Goal: Transaction & Acquisition: Purchase product/service

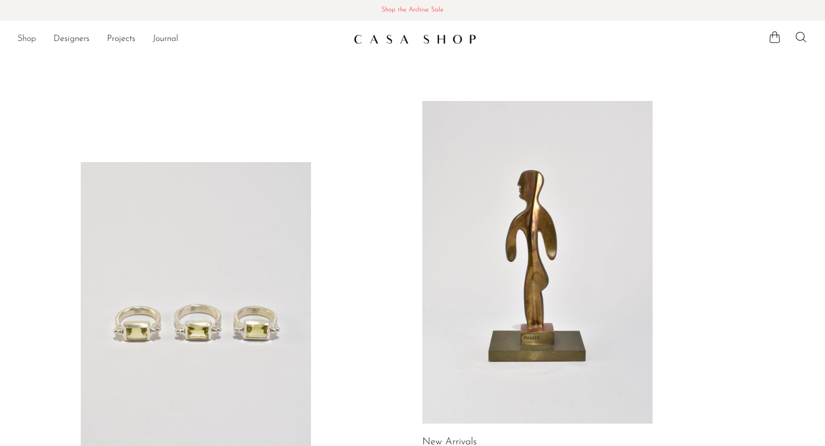
click at [29, 36] on link "Shop" at bounding box center [26, 39] width 19 height 14
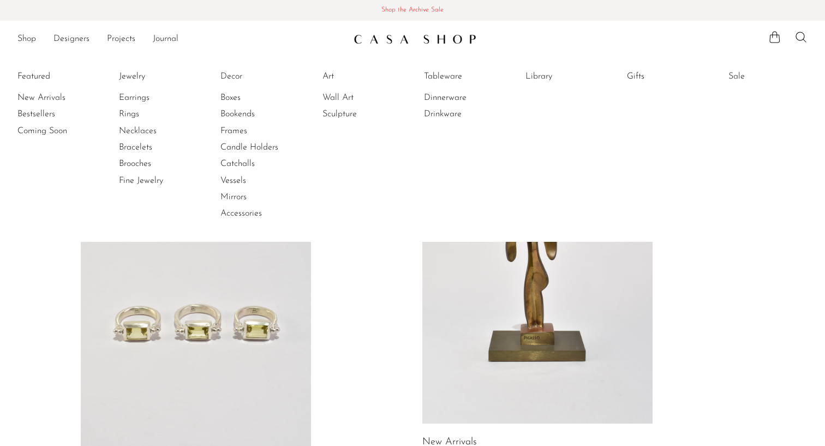
click at [420, 10] on span "Shop the Archive Sale" at bounding box center [412, 10] width 807 height 12
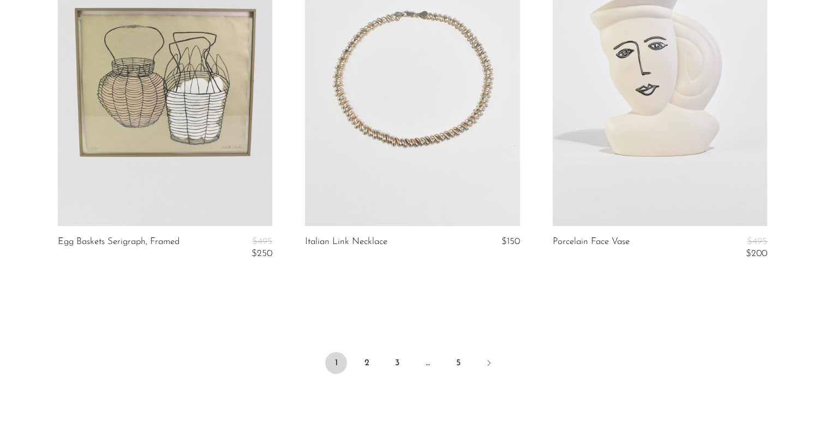
scroll to position [4109, 0]
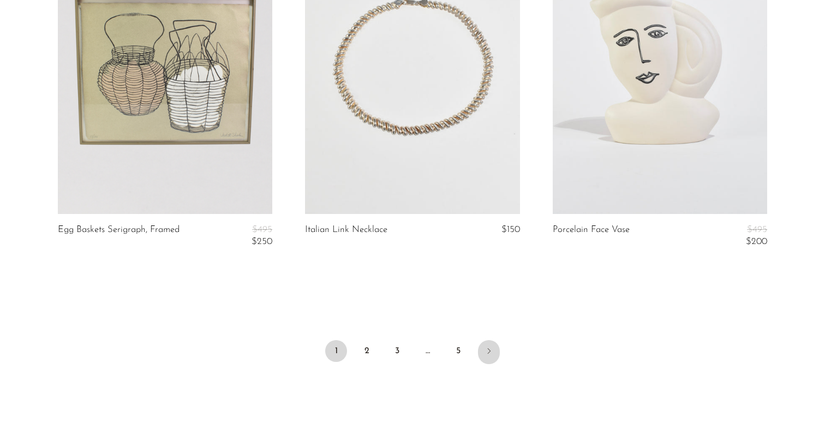
click at [489, 346] on icon "Next" at bounding box center [488, 350] width 9 height 9
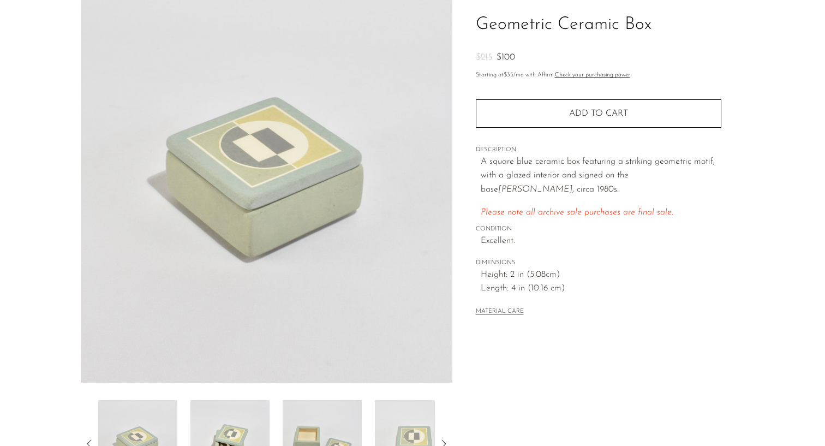
scroll to position [119, 0]
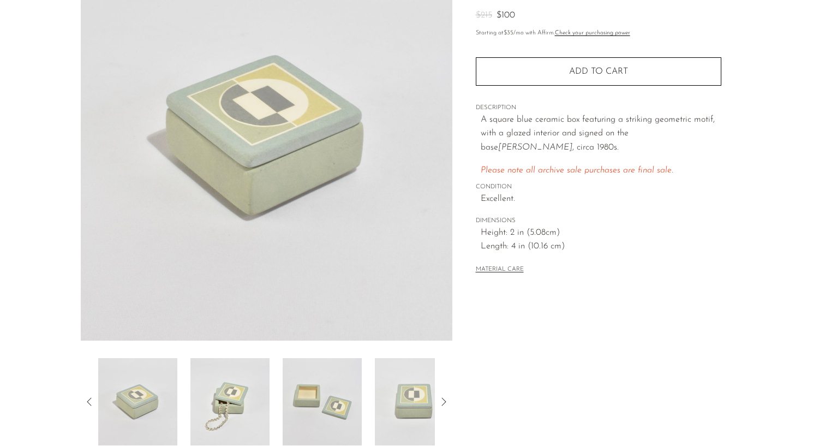
click at [183, 411] on div at bounding box center [266, 401] width 336 height 87
click at [247, 396] on img at bounding box center [229, 401] width 79 height 87
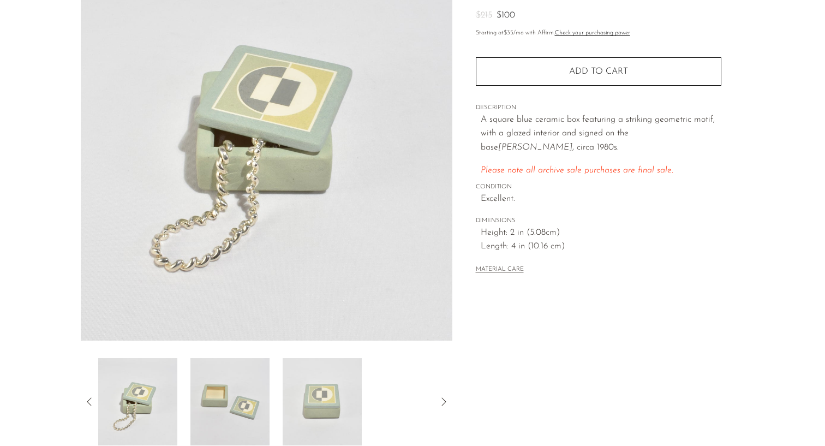
click at [262, 395] on img at bounding box center [229, 401] width 79 height 87
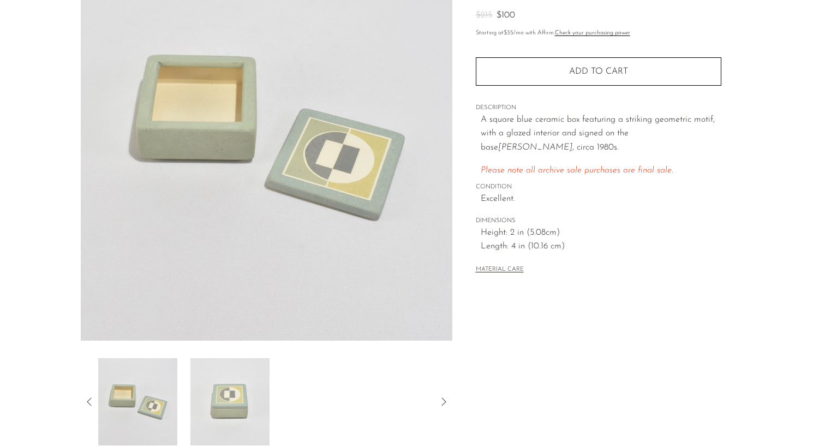
click at [296, 396] on div at bounding box center [266, 401] width 336 height 87
click at [234, 402] on img at bounding box center [229, 401] width 79 height 87
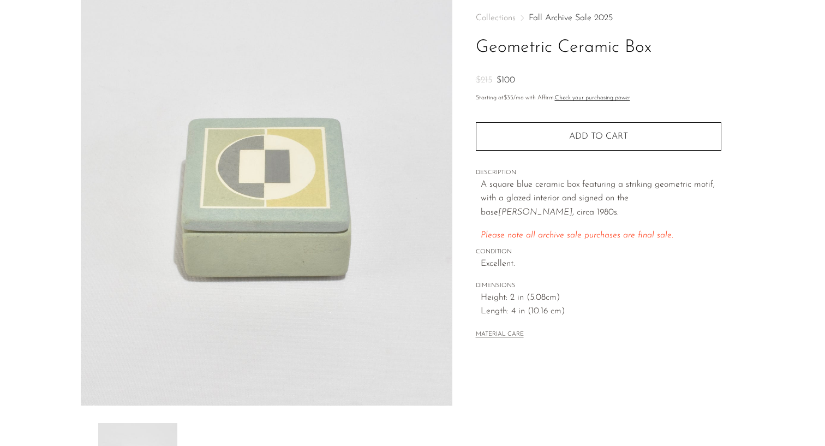
scroll to position [51, 0]
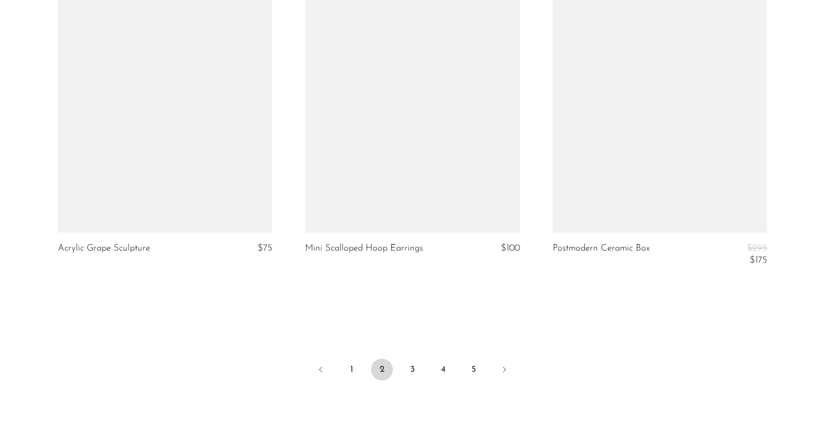
scroll to position [4073, 0]
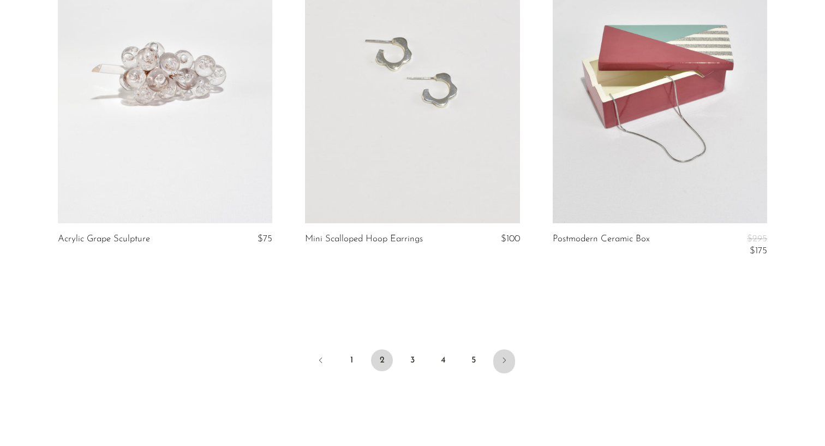
click at [505, 359] on icon "Next" at bounding box center [504, 360] width 9 height 9
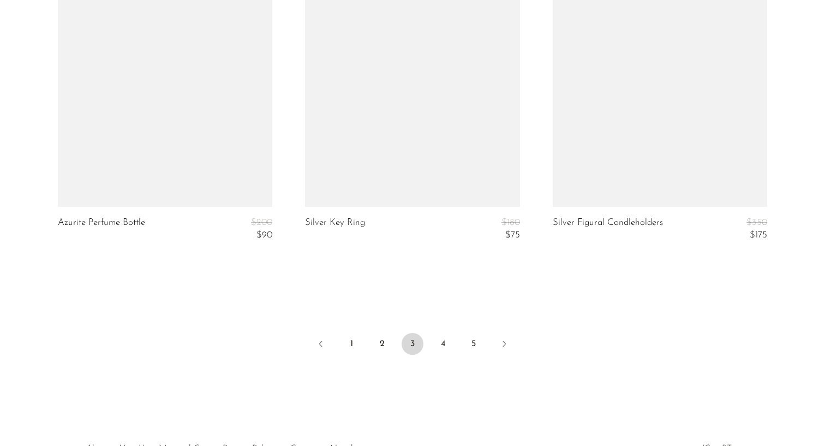
scroll to position [4147, 0]
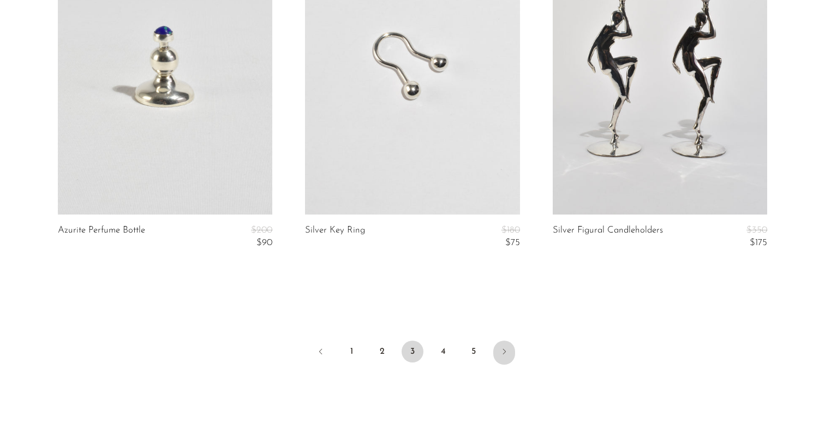
click at [501, 351] on icon "Next" at bounding box center [504, 351] width 9 height 9
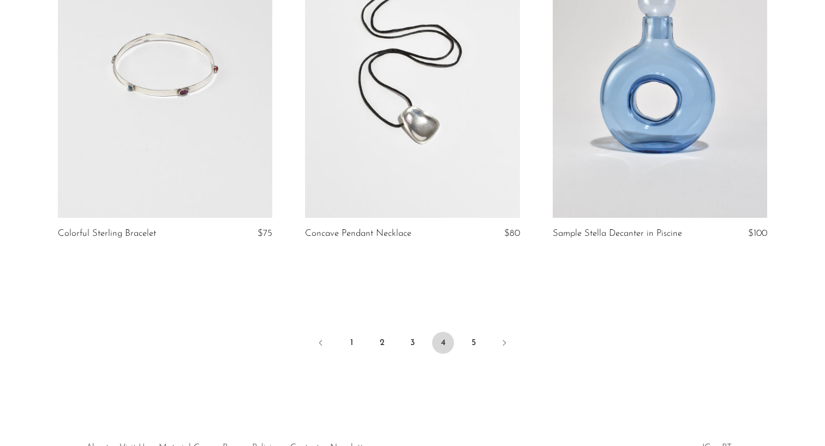
scroll to position [4136, 0]
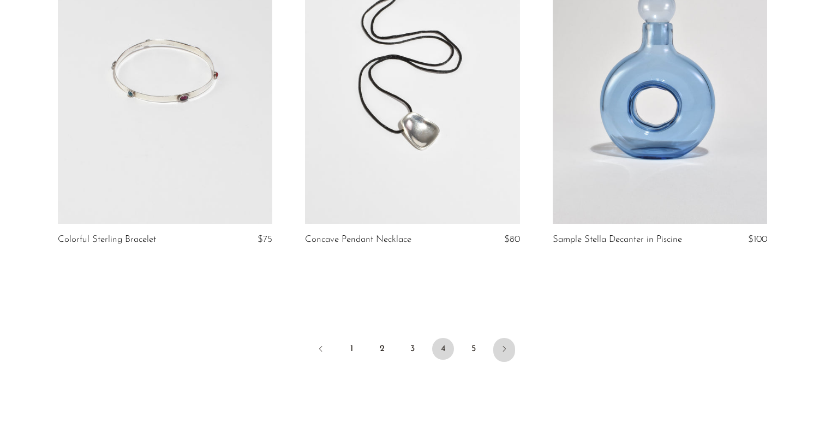
click at [500, 347] on icon "Next" at bounding box center [504, 348] width 9 height 9
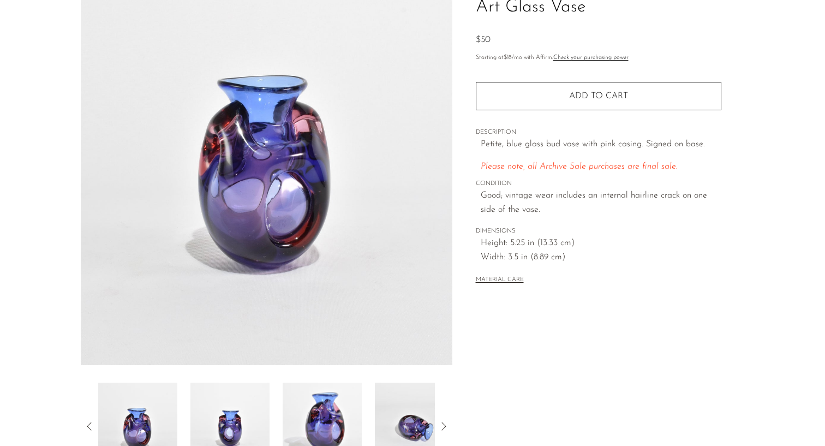
scroll to position [128, 0]
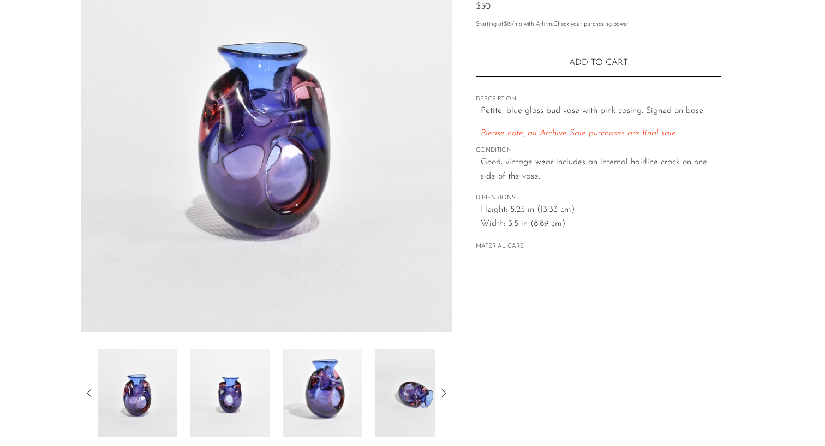
click at [211, 403] on img at bounding box center [229, 392] width 79 height 87
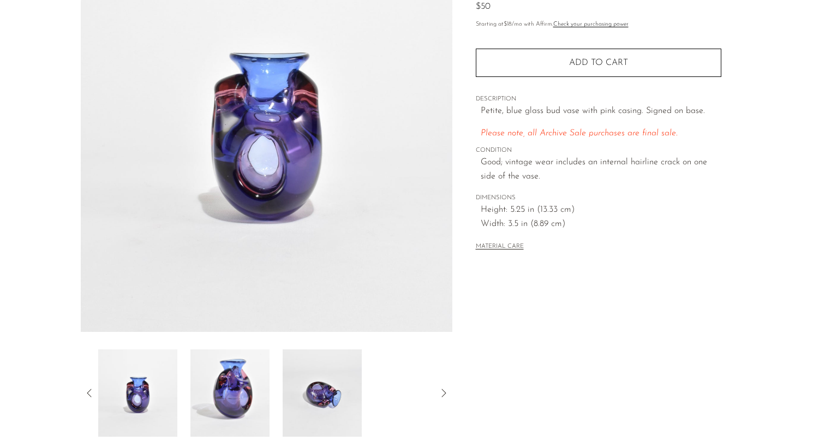
click at [280, 386] on div at bounding box center [266, 392] width 336 height 87
click at [330, 384] on img at bounding box center [322, 392] width 79 height 87
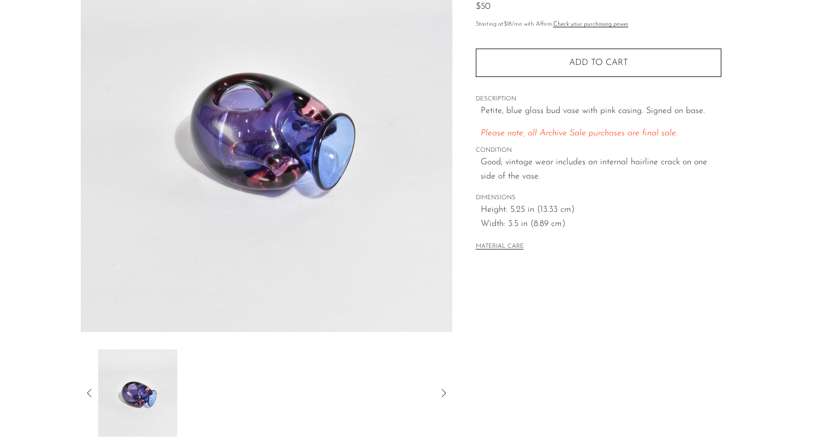
click at [154, 383] on img at bounding box center [137, 392] width 79 height 87
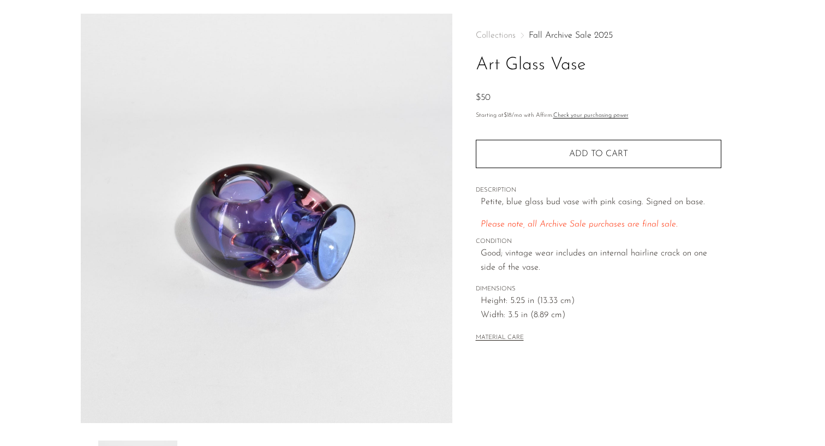
scroll to position [0, 0]
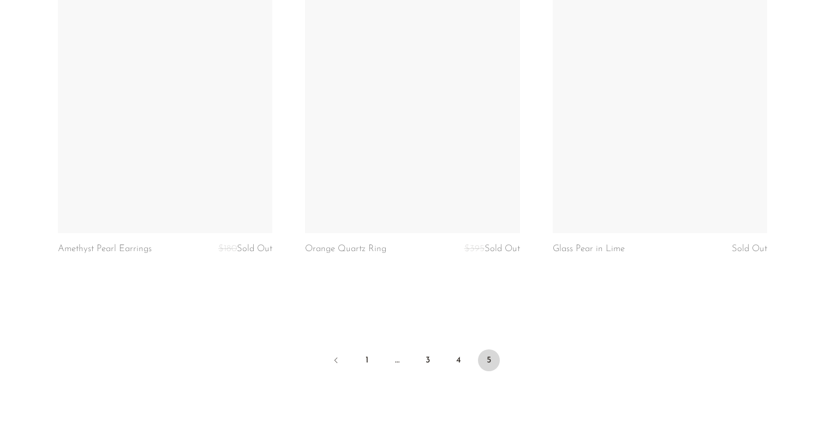
scroll to position [4171, 0]
